Goal: Entertainment & Leisure: Consume media (video, audio)

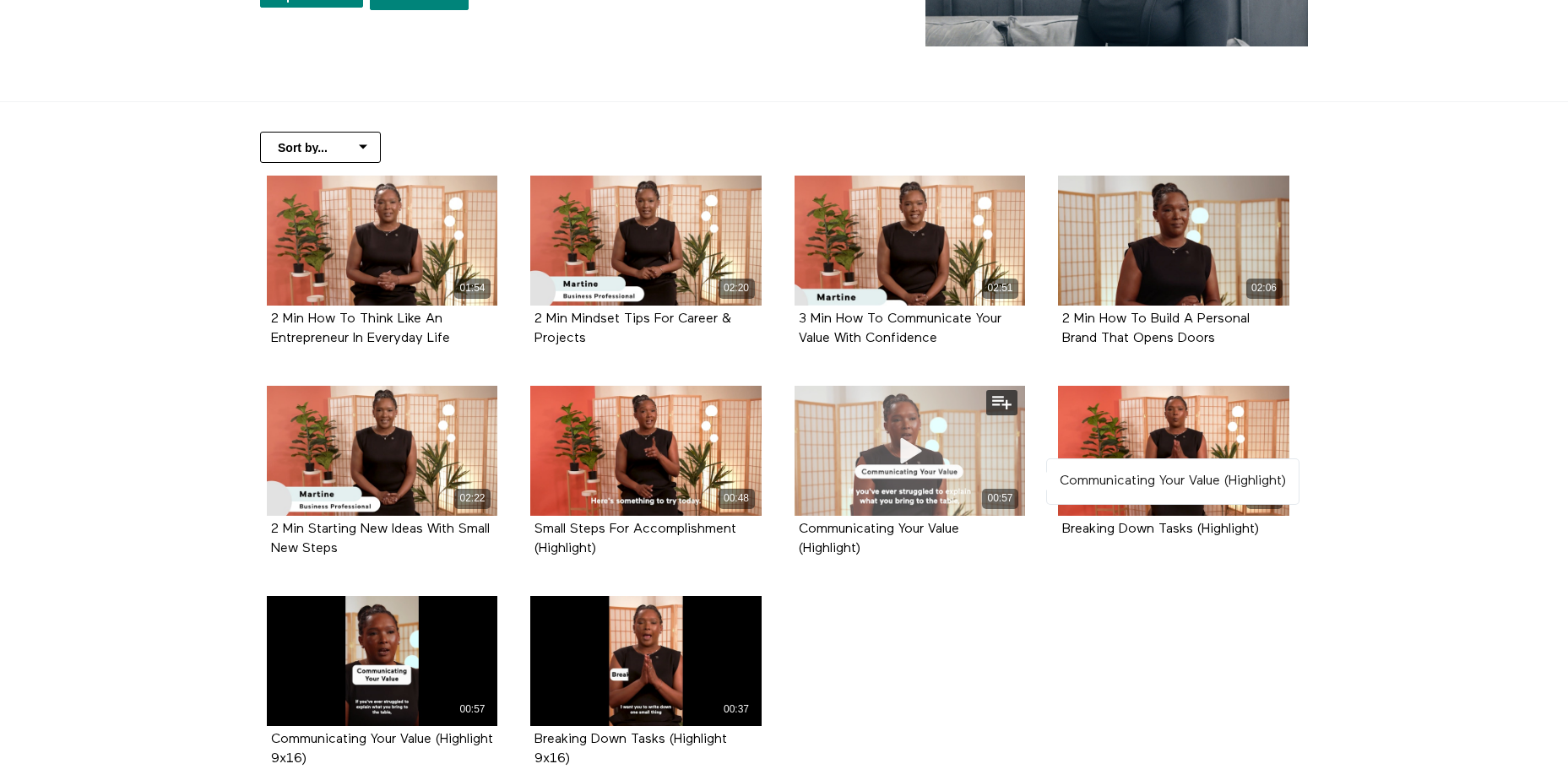
scroll to position [338, 0]
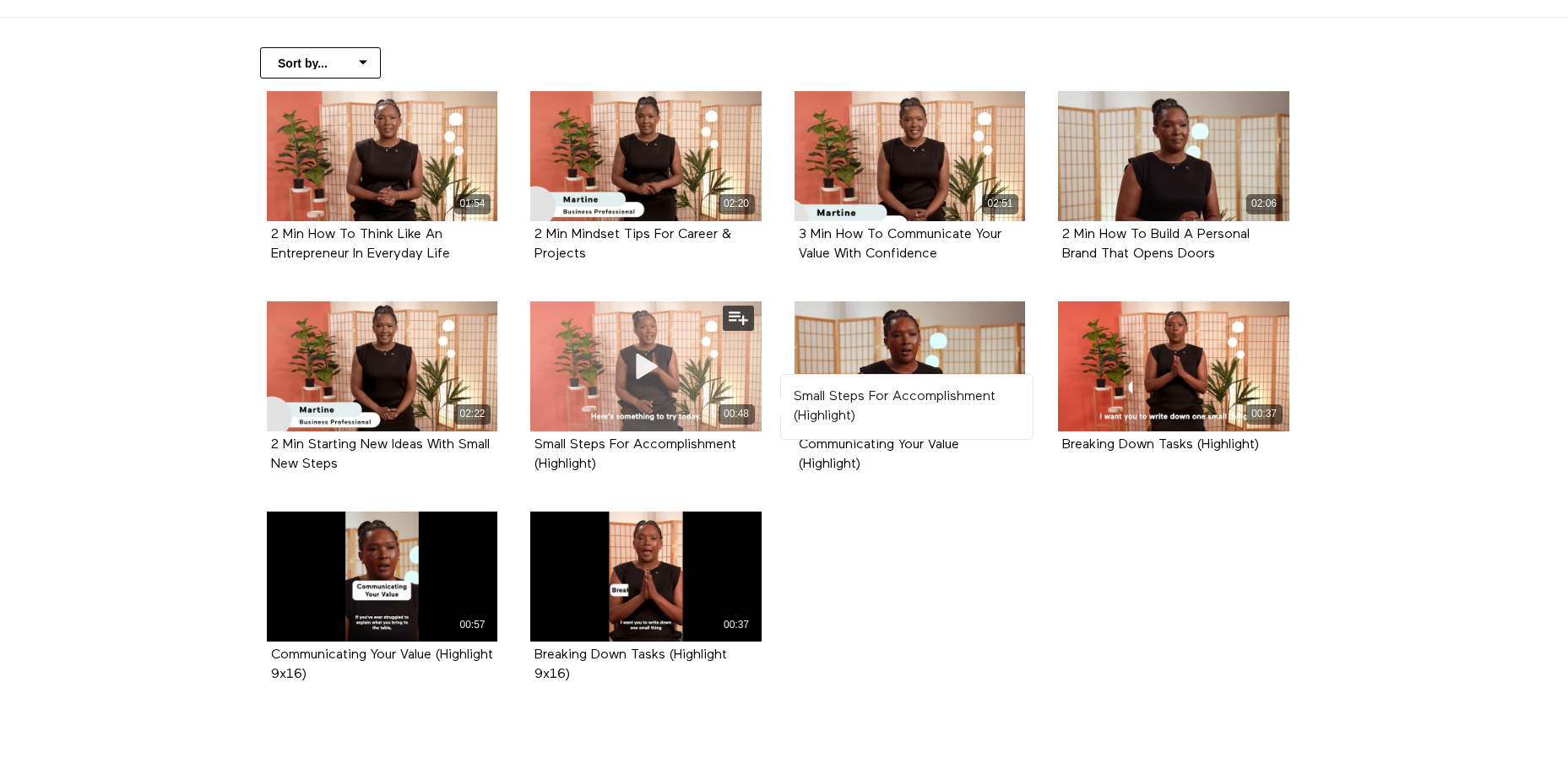
click at [635, 370] on icon at bounding box center [645, 366] width 51 height 30
